Goal: Transaction & Acquisition: Purchase product/service

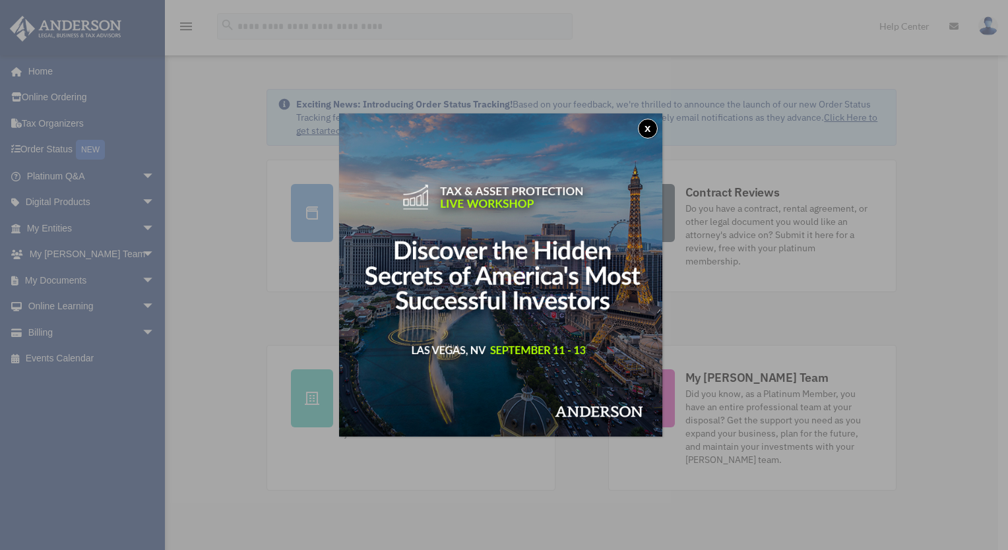
click at [658, 127] on button "x" at bounding box center [648, 129] width 20 height 20
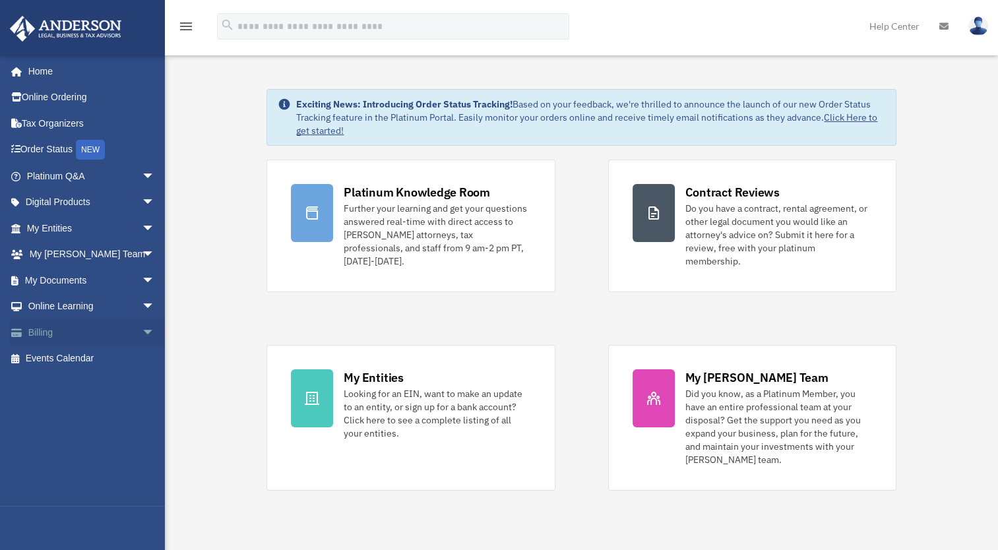
click at [42, 326] on link "Billing arrow_drop_down" at bounding box center [92, 332] width 166 height 26
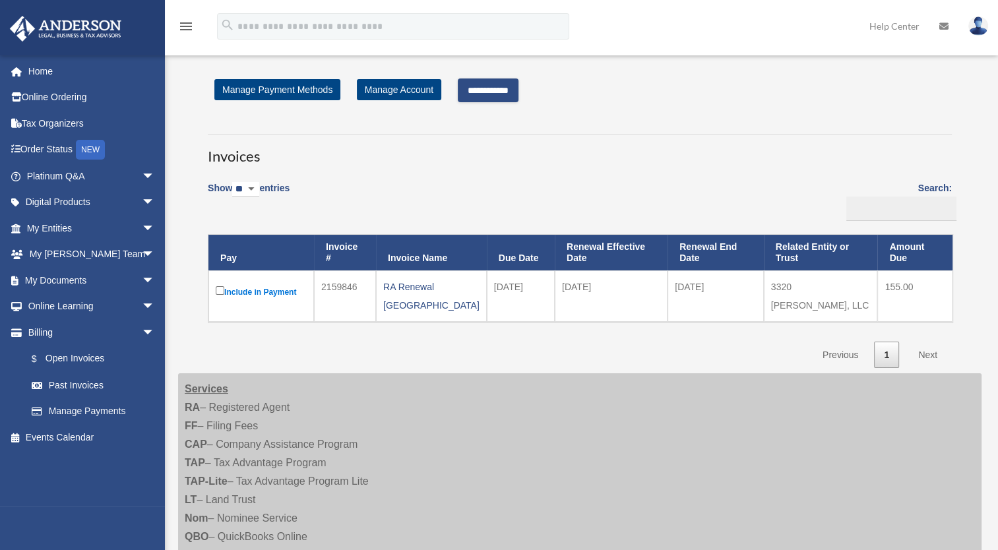
click at [518, 84] on input "**********" at bounding box center [488, 90] width 61 height 24
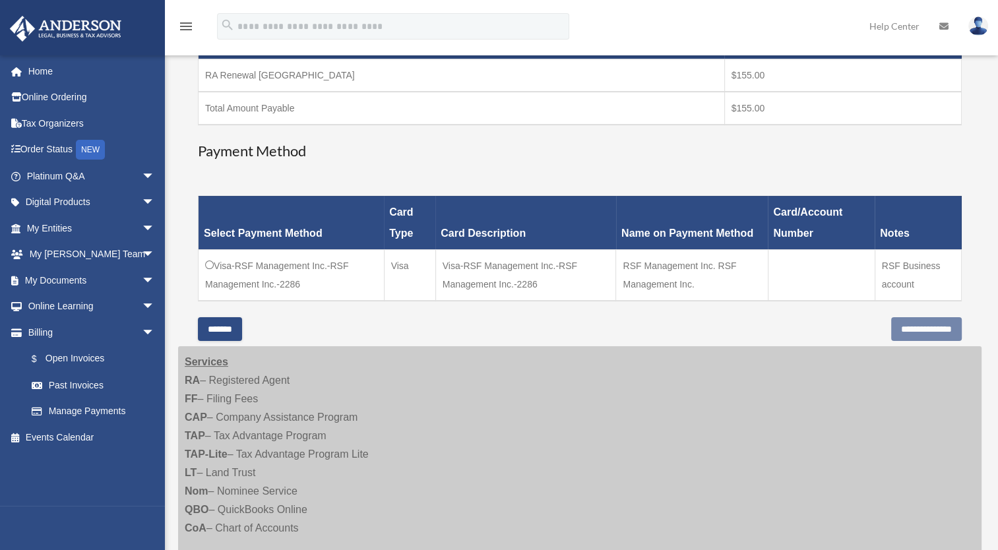
scroll to position [248, 0]
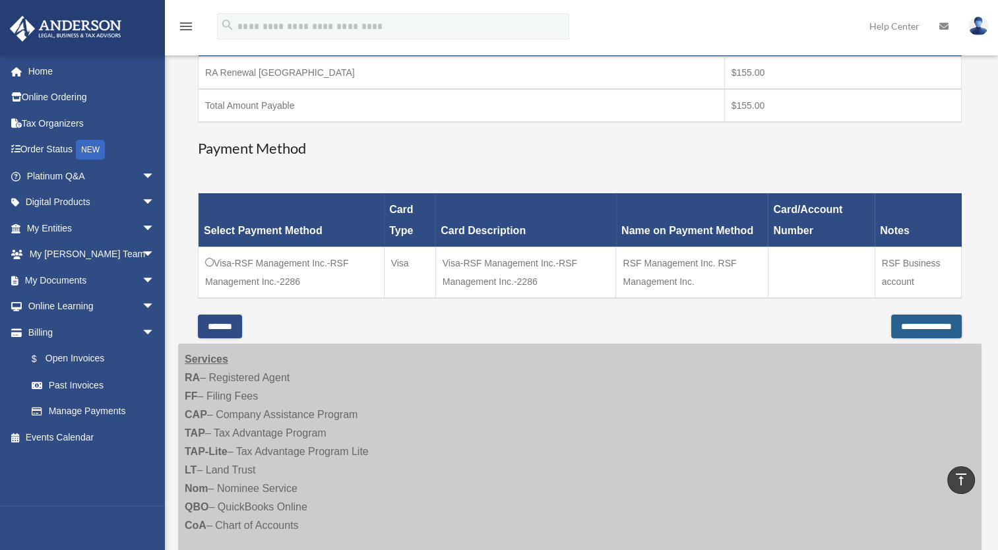
click at [928, 323] on input "**********" at bounding box center [926, 327] width 71 height 24
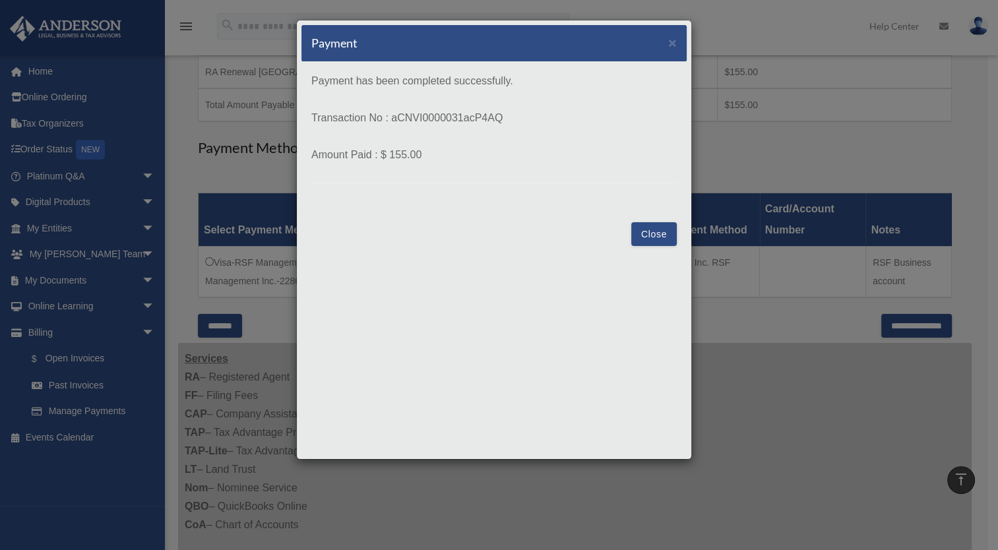
click at [649, 231] on button "Close" at bounding box center [654, 234] width 46 height 24
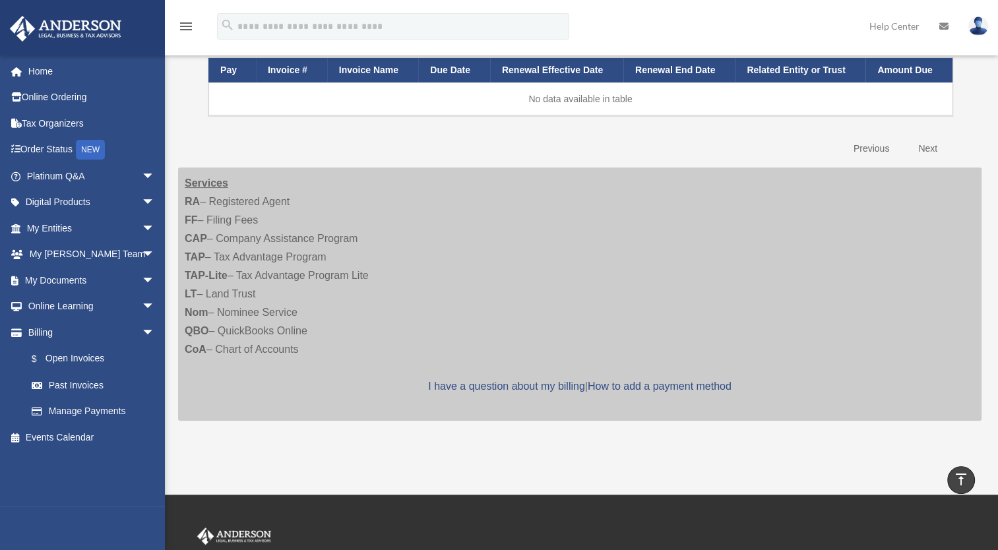
scroll to position [174, 0]
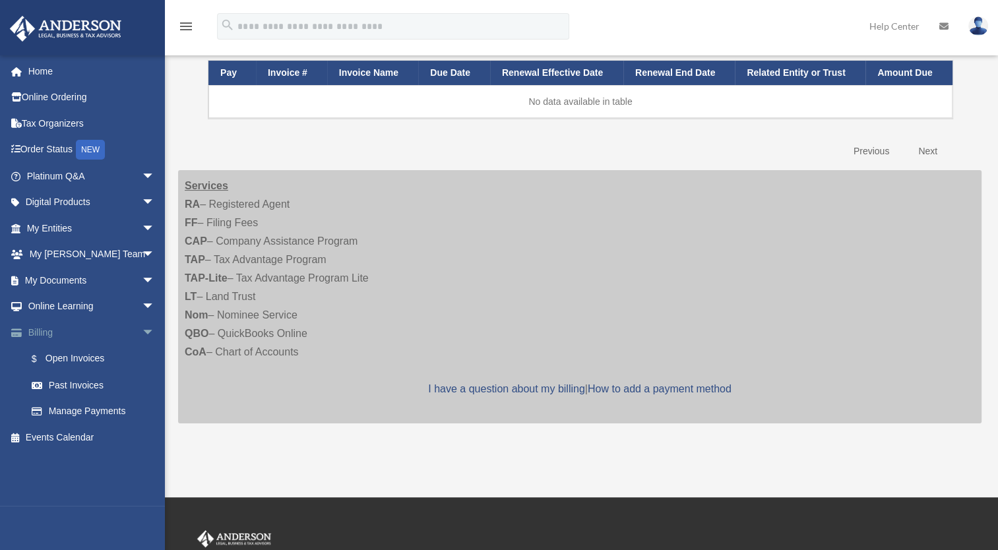
click at [39, 335] on link "Billing arrow_drop_down" at bounding box center [92, 332] width 166 height 26
click at [51, 354] on link "$ Open Invoices" at bounding box center [96, 359] width 156 height 27
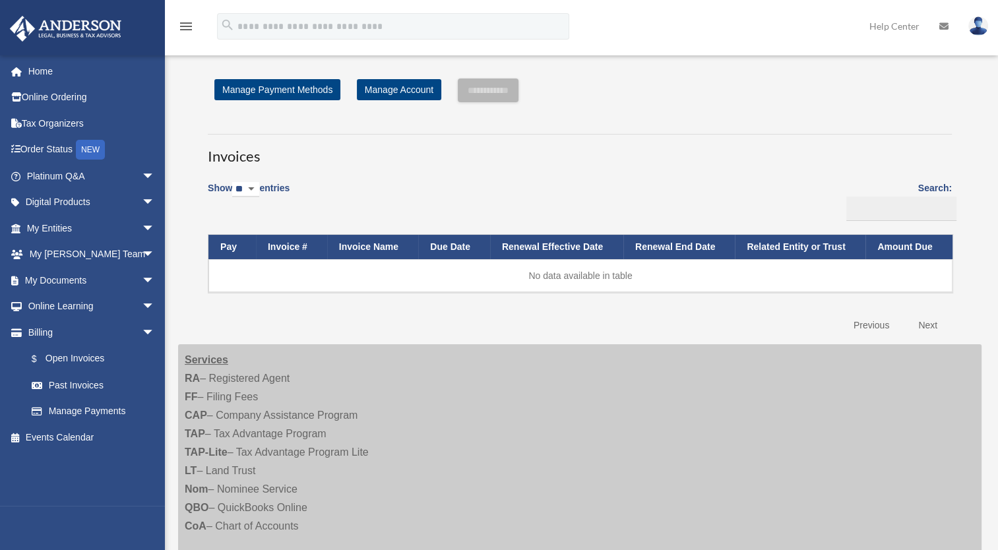
click at [980, 25] on img at bounding box center [978, 25] width 20 height 19
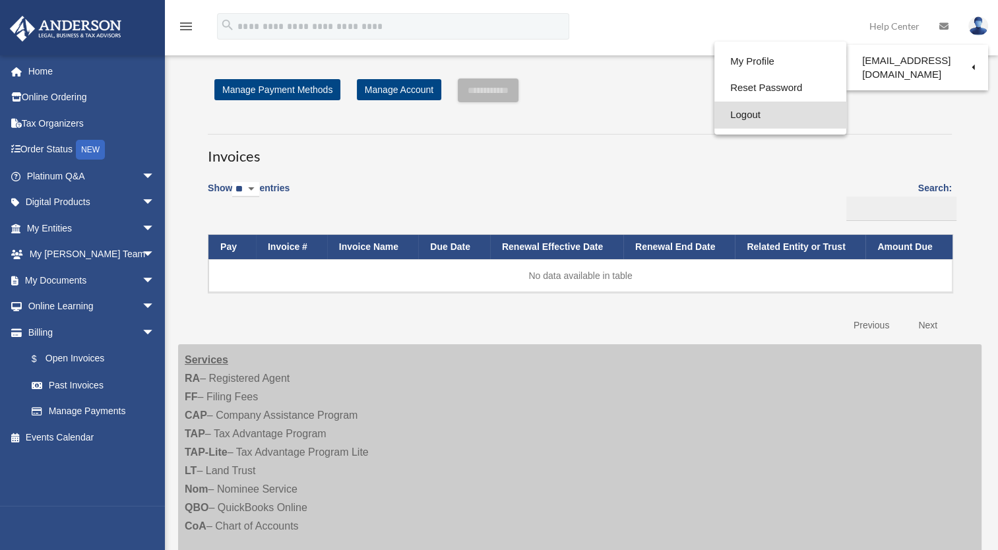
click at [739, 114] on link "Logout" at bounding box center [780, 115] width 132 height 27
